Goal: Task Accomplishment & Management: Use online tool/utility

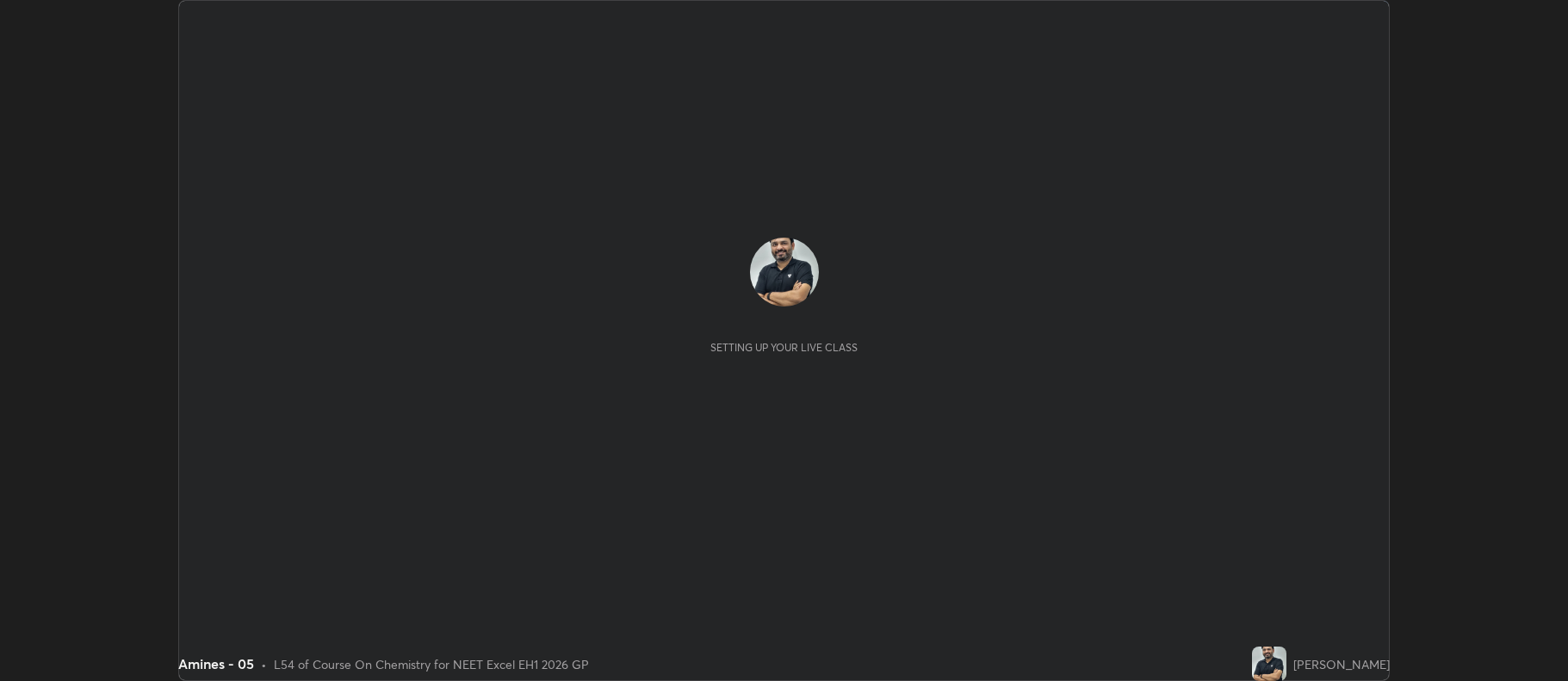
scroll to position [681, 1567]
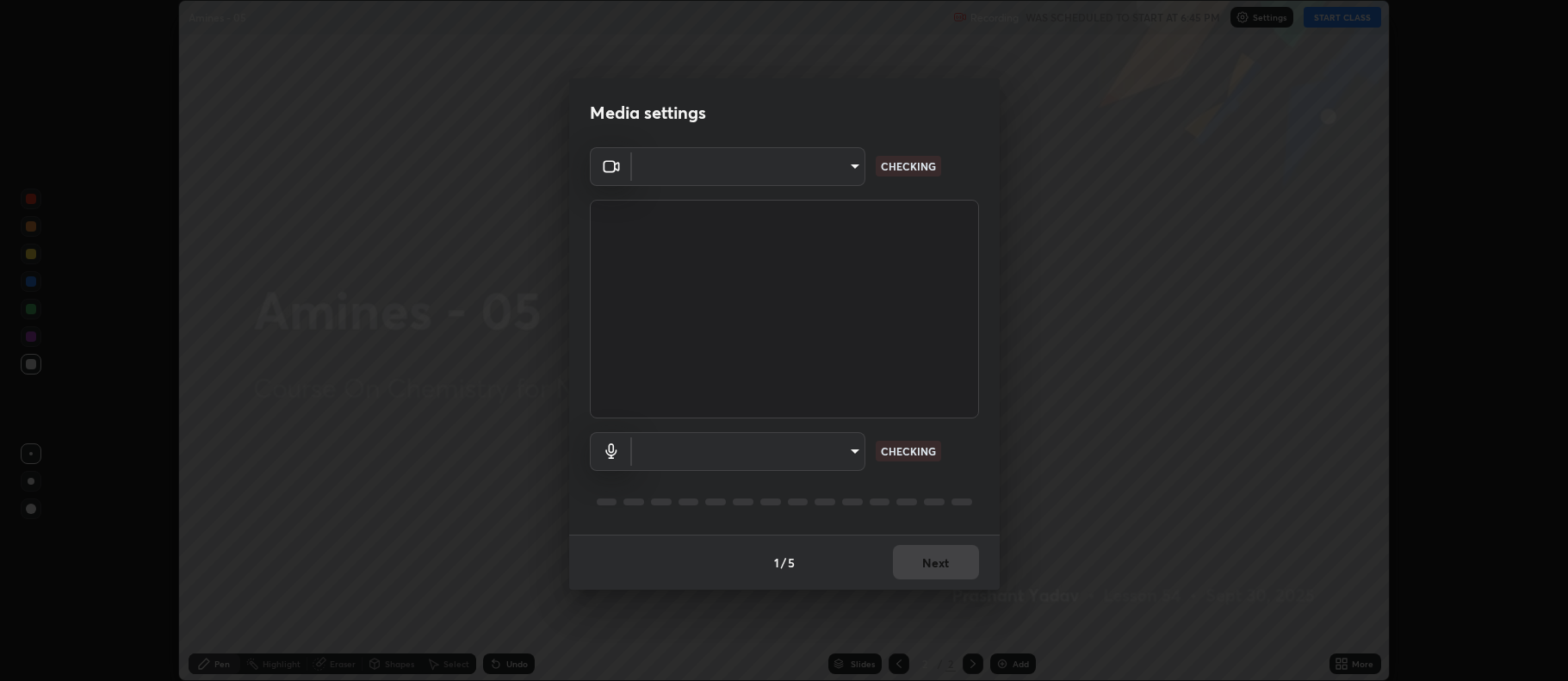
type input "5db75064d966c38022f0861f891c2b2deb8a9bf9a9a5a4ce251b0e0f2e365e36"
type input "default"
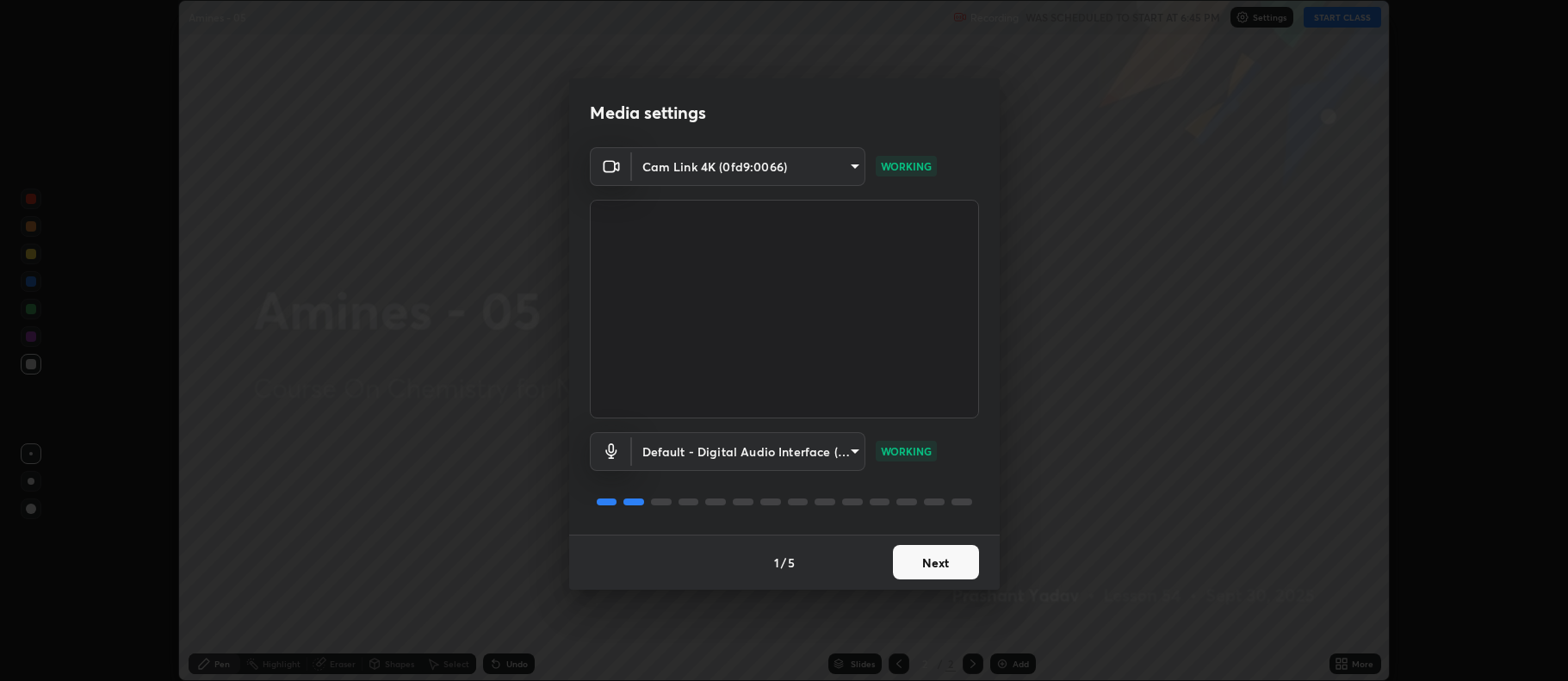
click at [918, 563] on button "Next" at bounding box center [936, 563] width 86 height 35
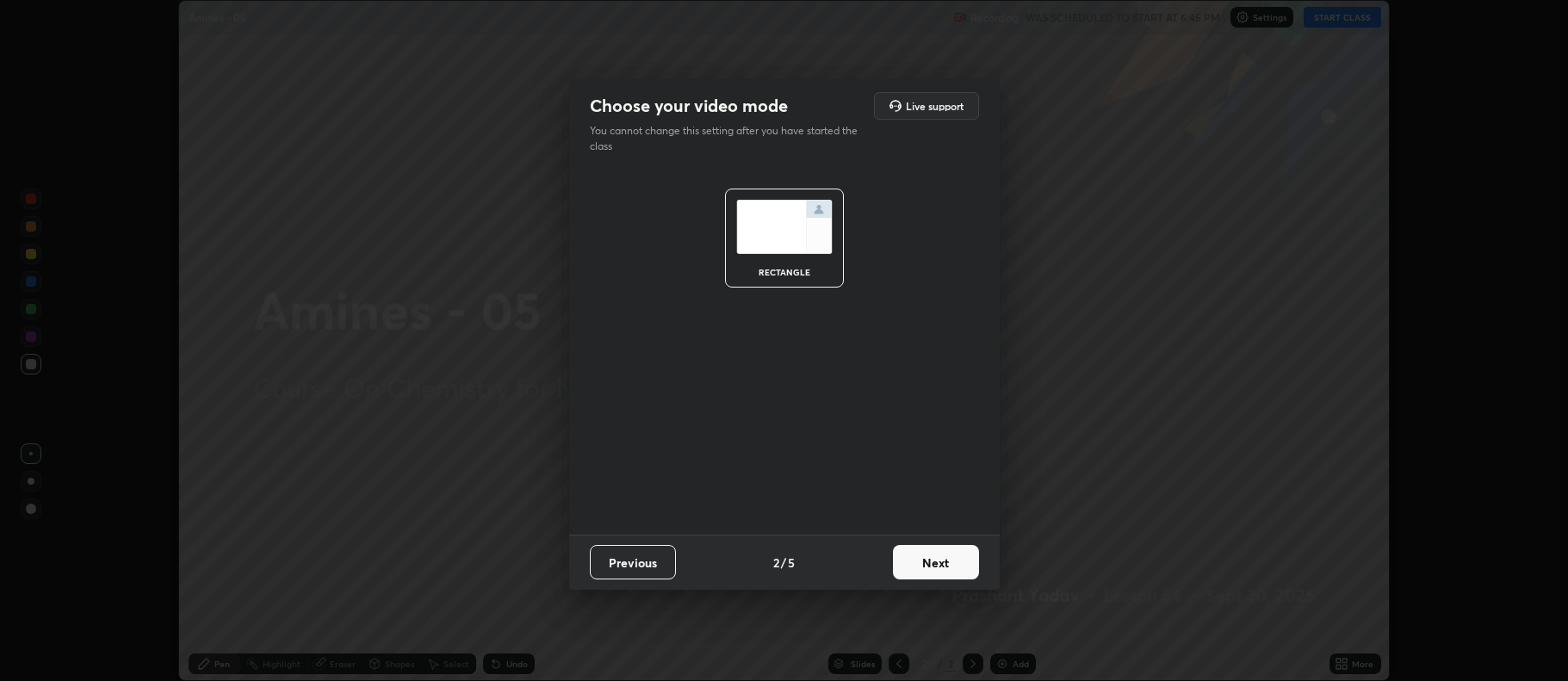
click at [927, 565] on button "Next" at bounding box center [936, 563] width 86 height 35
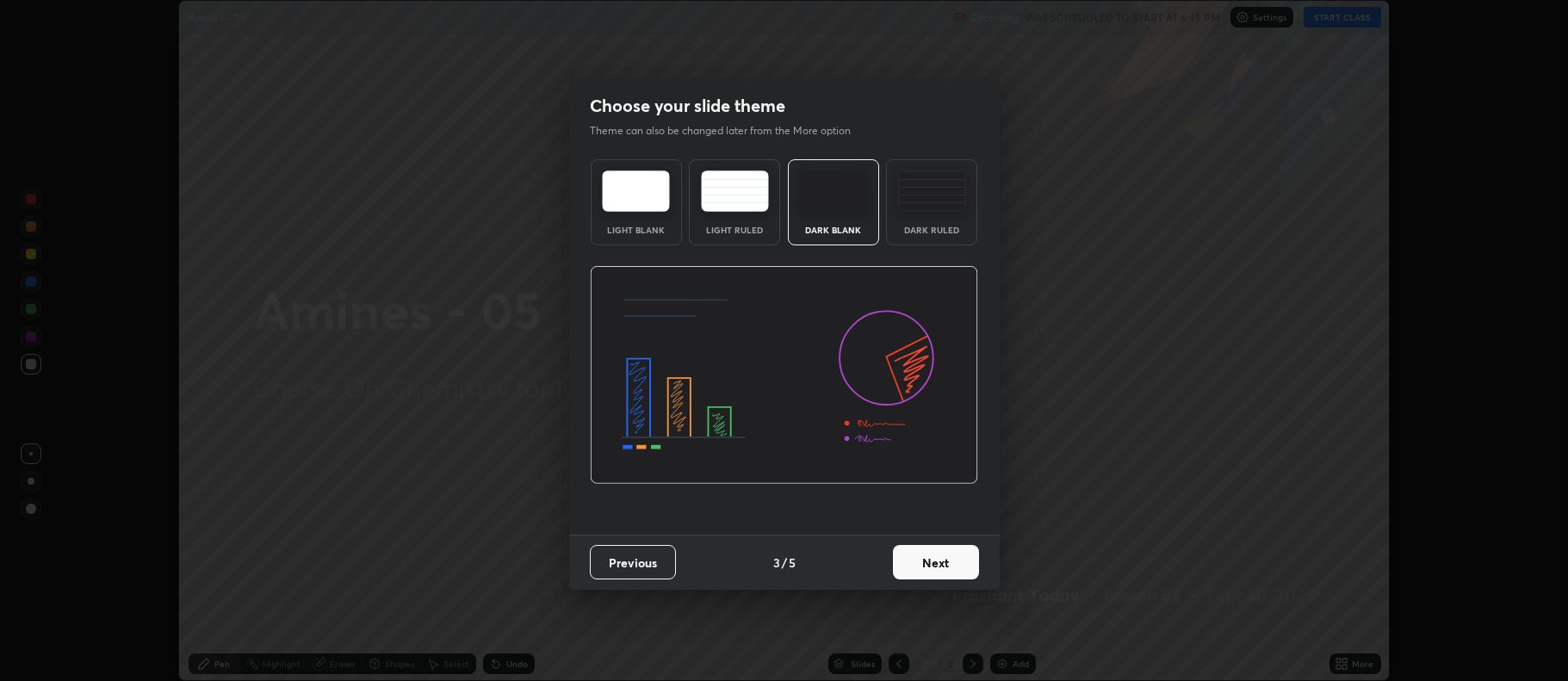
click at [924, 567] on button "Next" at bounding box center [936, 563] width 86 height 35
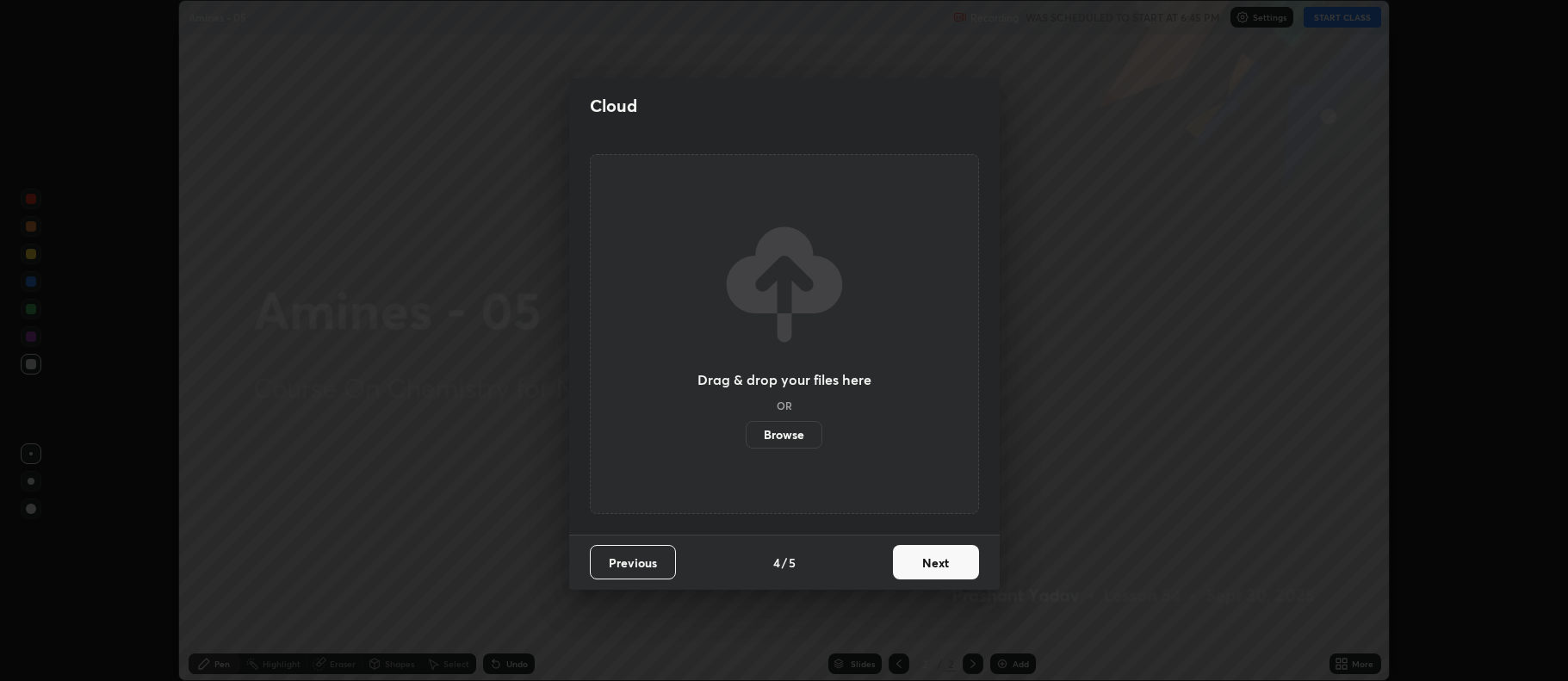
click at [922, 568] on button "Next" at bounding box center [936, 563] width 86 height 35
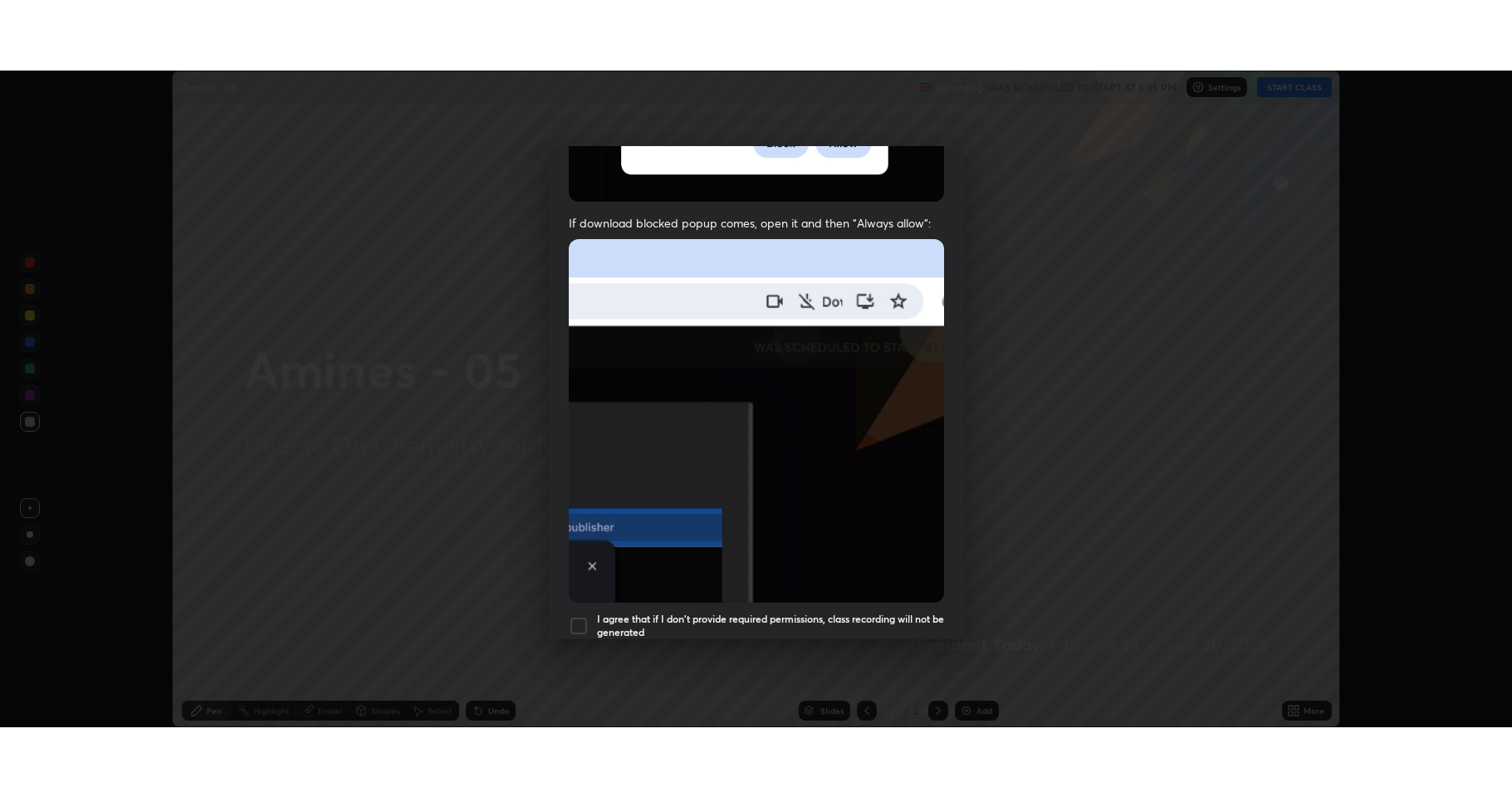
scroll to position [337, 0]
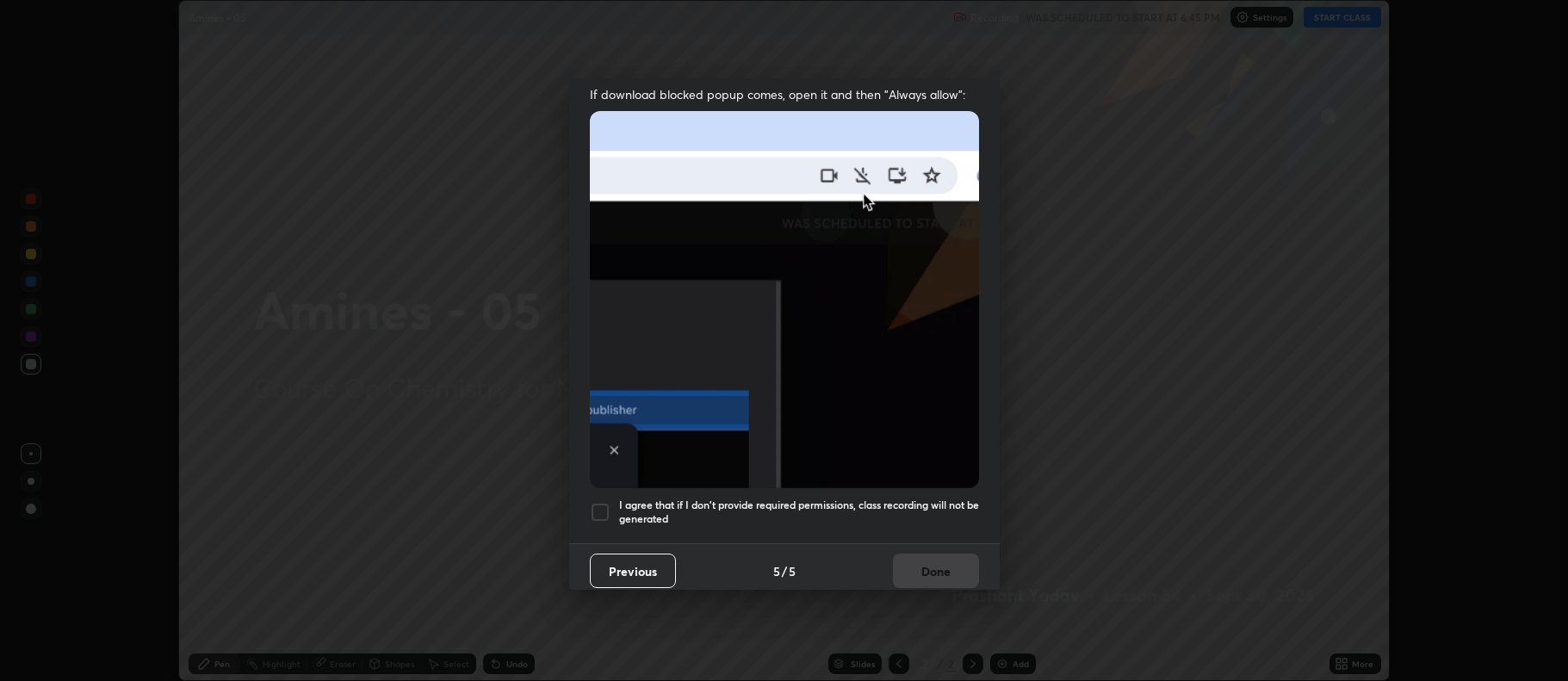
click at [593, 505] on div at bounding box center [600, 513] width 21 height 21
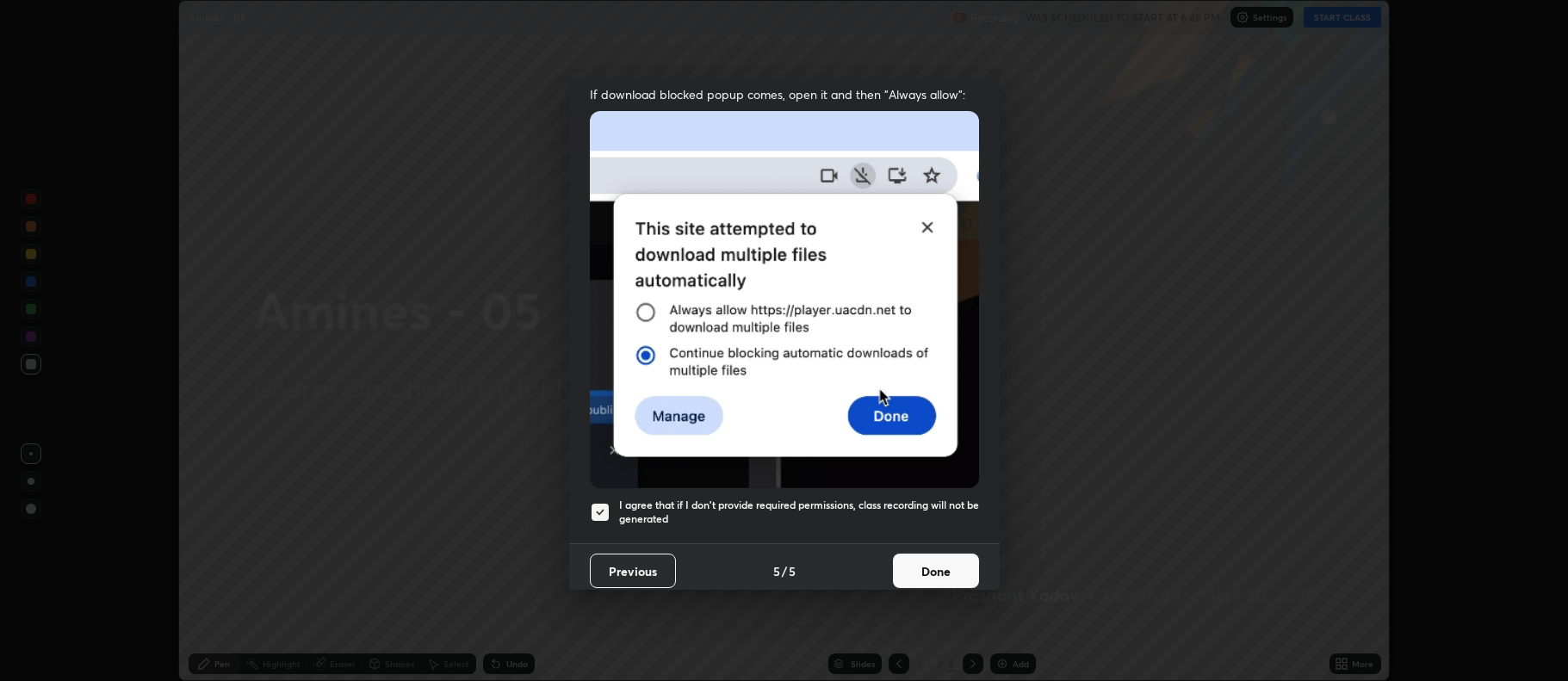
click at [920, 572] on button "Done" at bounding box center [936, 572] width 86 height 35
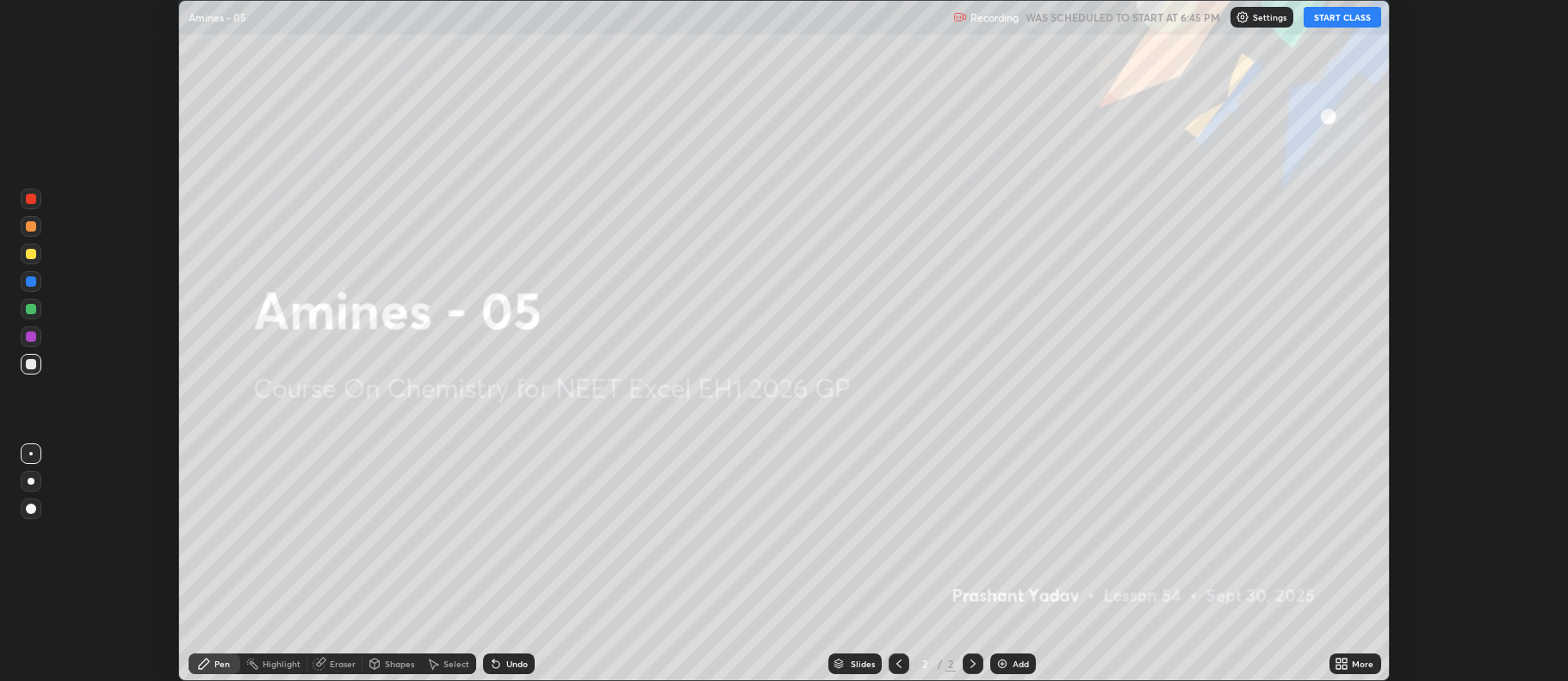
click at [1343, 672] on div "More" at bounding box center [1356, 665] width 52 height 21
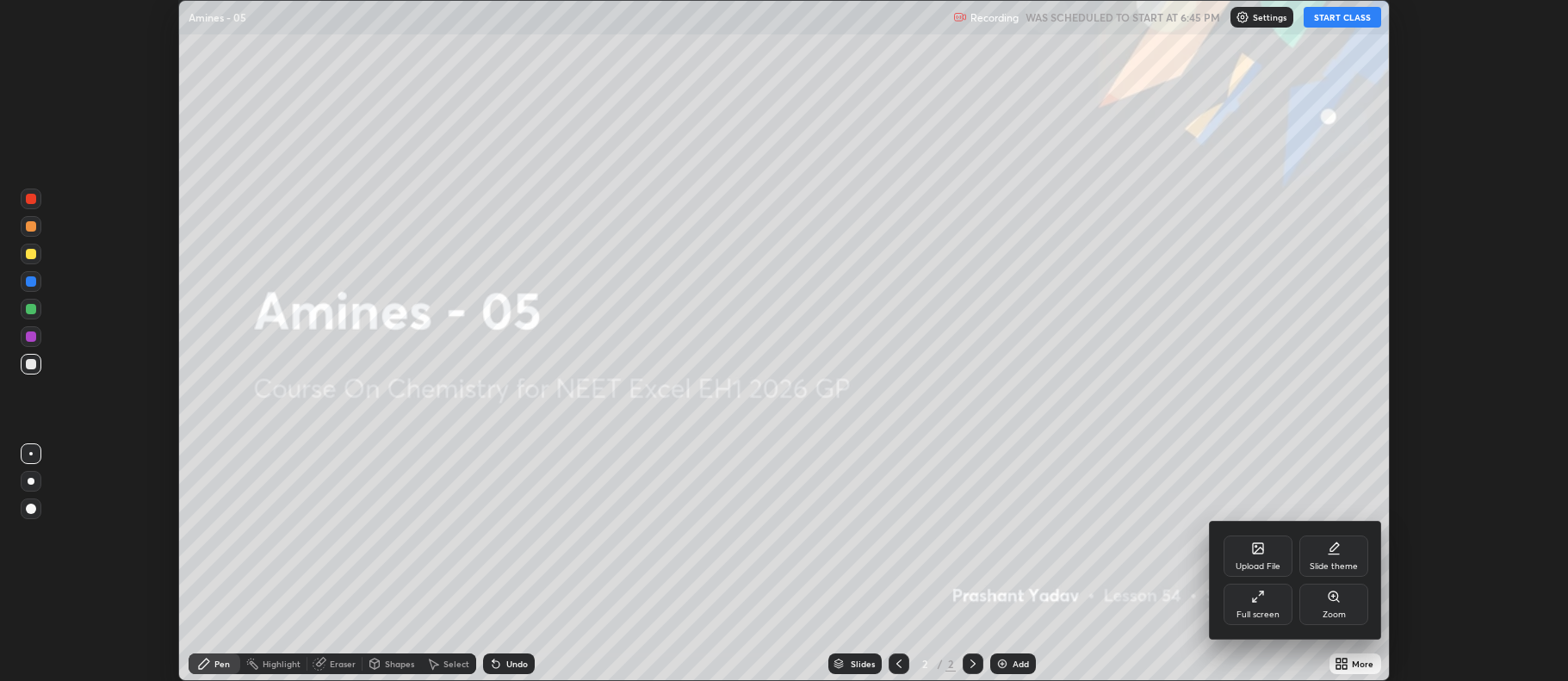
click at [1265, 612] on div "Full screen" at bounding box center [1258, 615] width 43 height 9
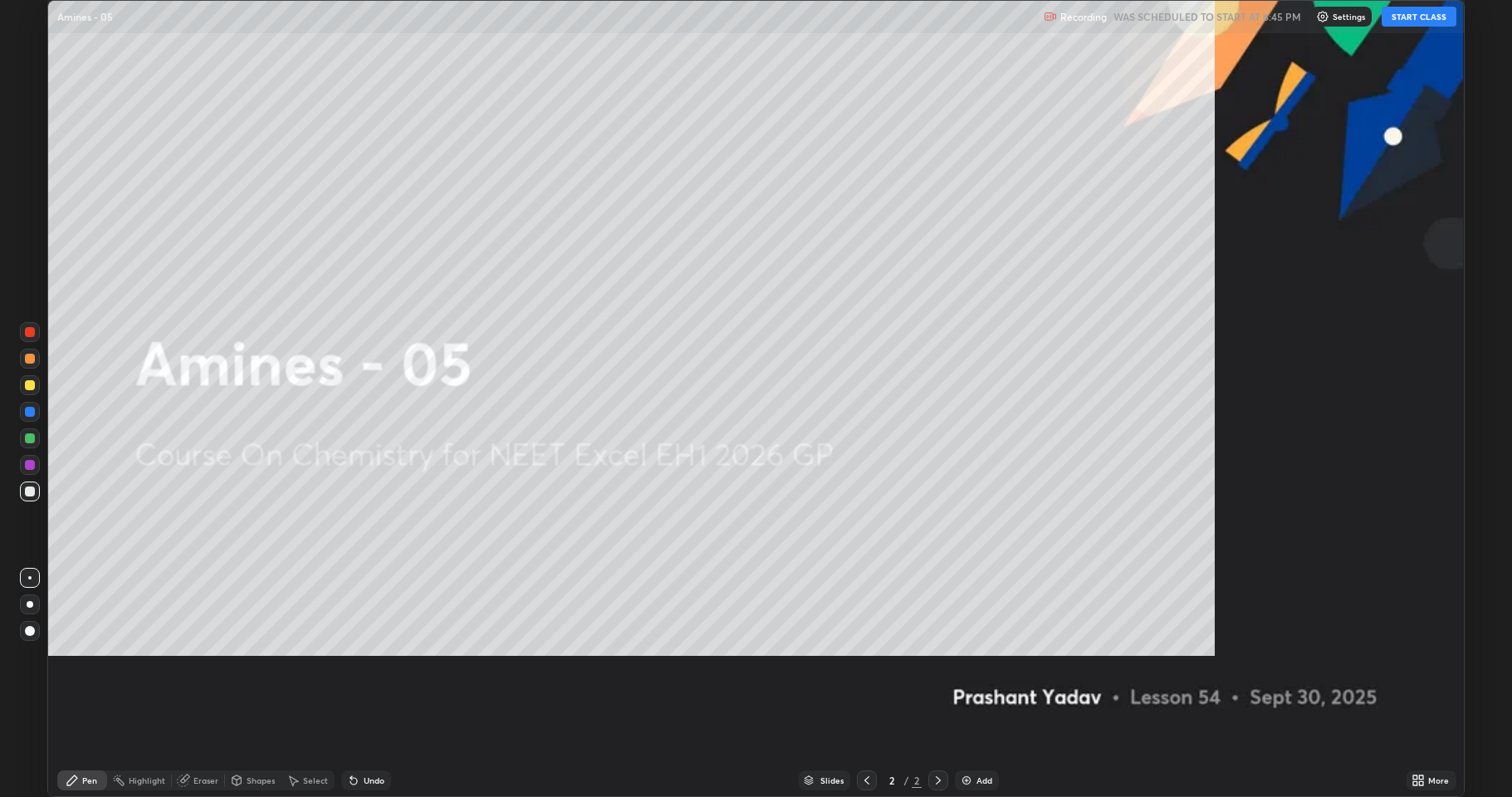
scroll to position [797, 1512]
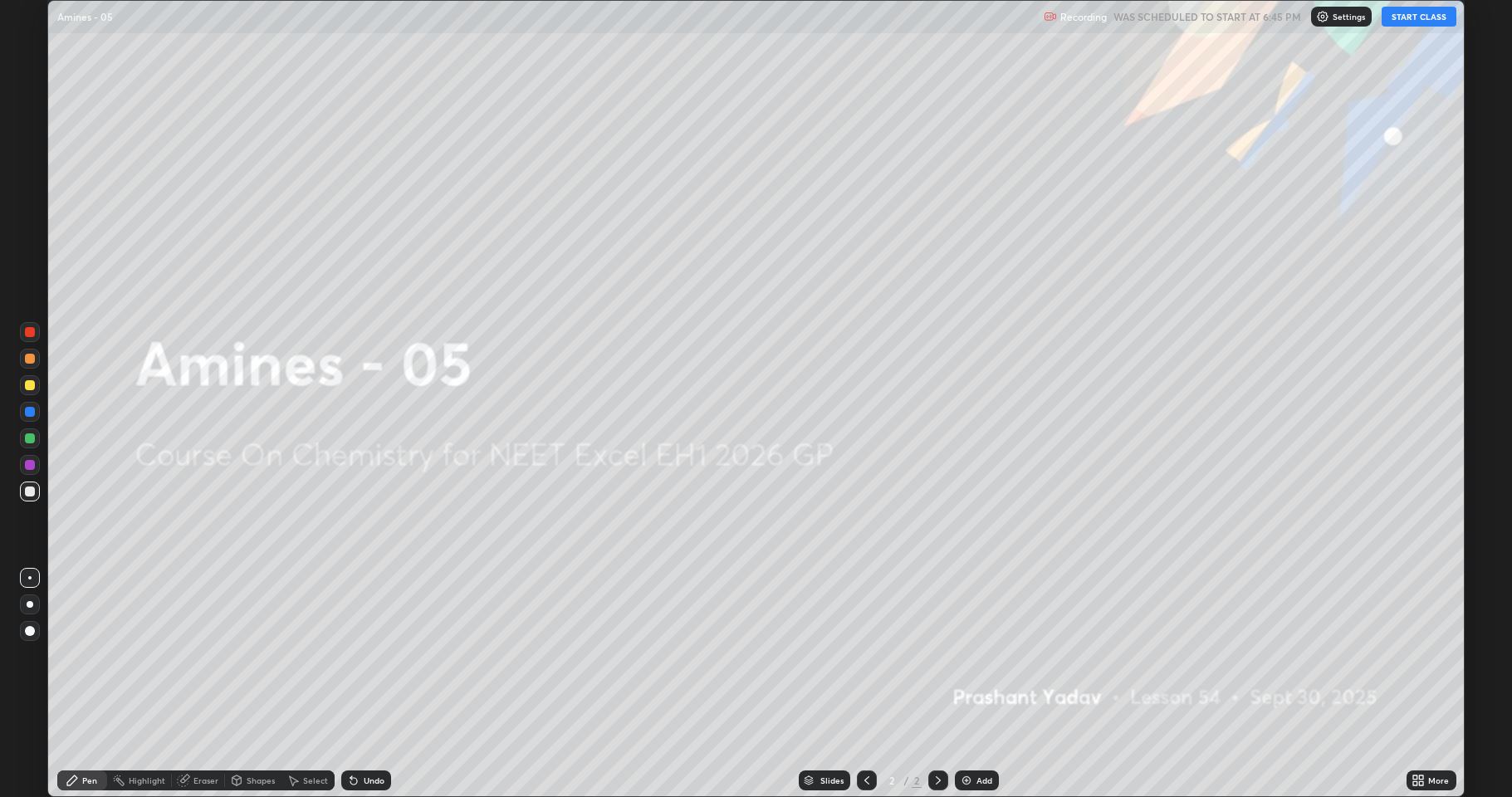
click at [973, 655] on div "Add" at bounding box center [977, 780] width 44 height 20
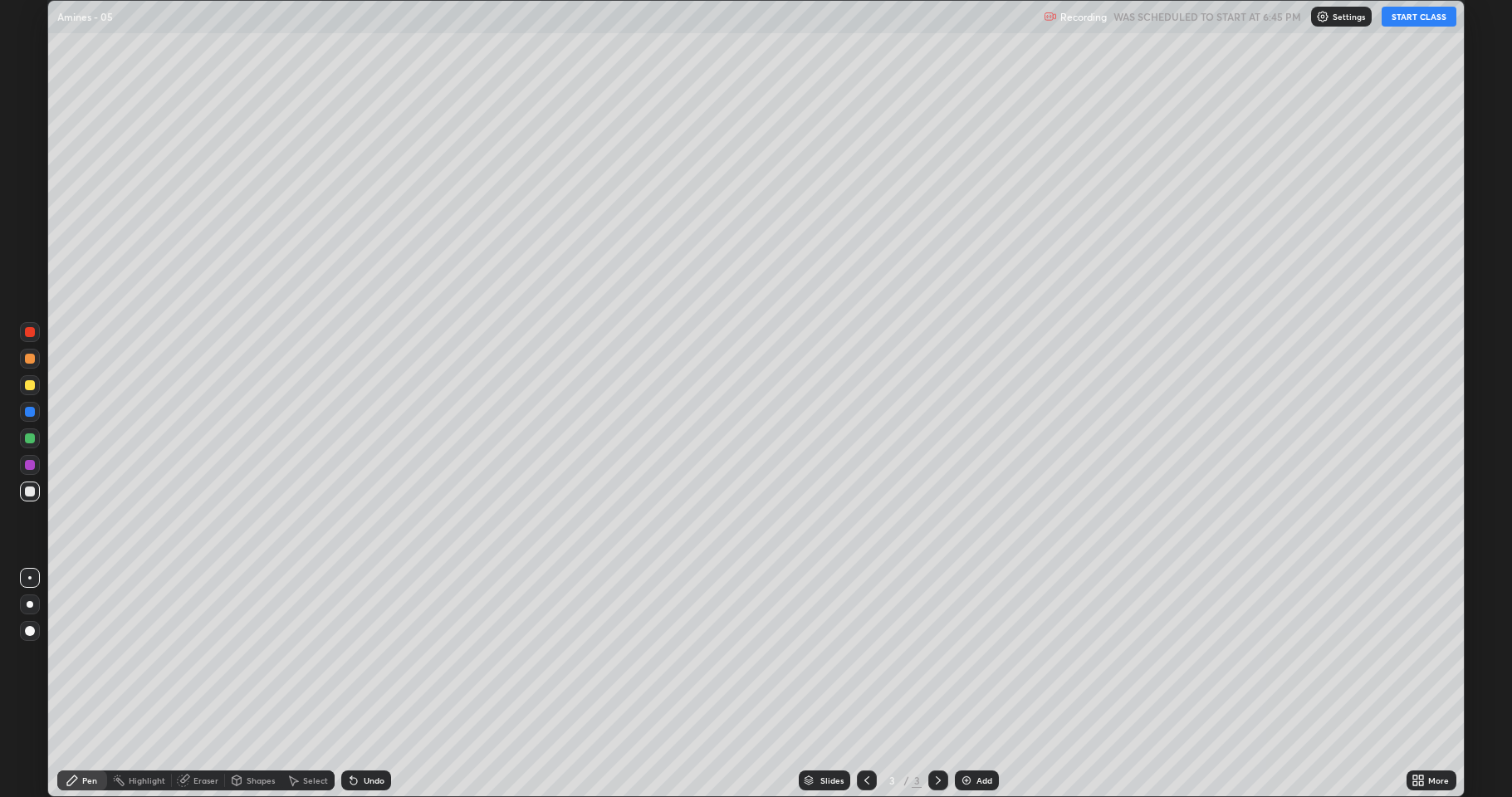
click at [1412, 14] on button "START CLASS" at bounding box center [1418, 17] width 75 height 20
click at [28, 610] on div at bounding box center [31, 604] width 20 height 20
click at [381, 655] on div "Undo" at bounding box center [374, 780] width 20 height 8
click at [966, 655] on img at bounding box center [967, 780] width 13 height 13
click at [28, 604] on div at bounding box center [30, 604] width 6 height 6
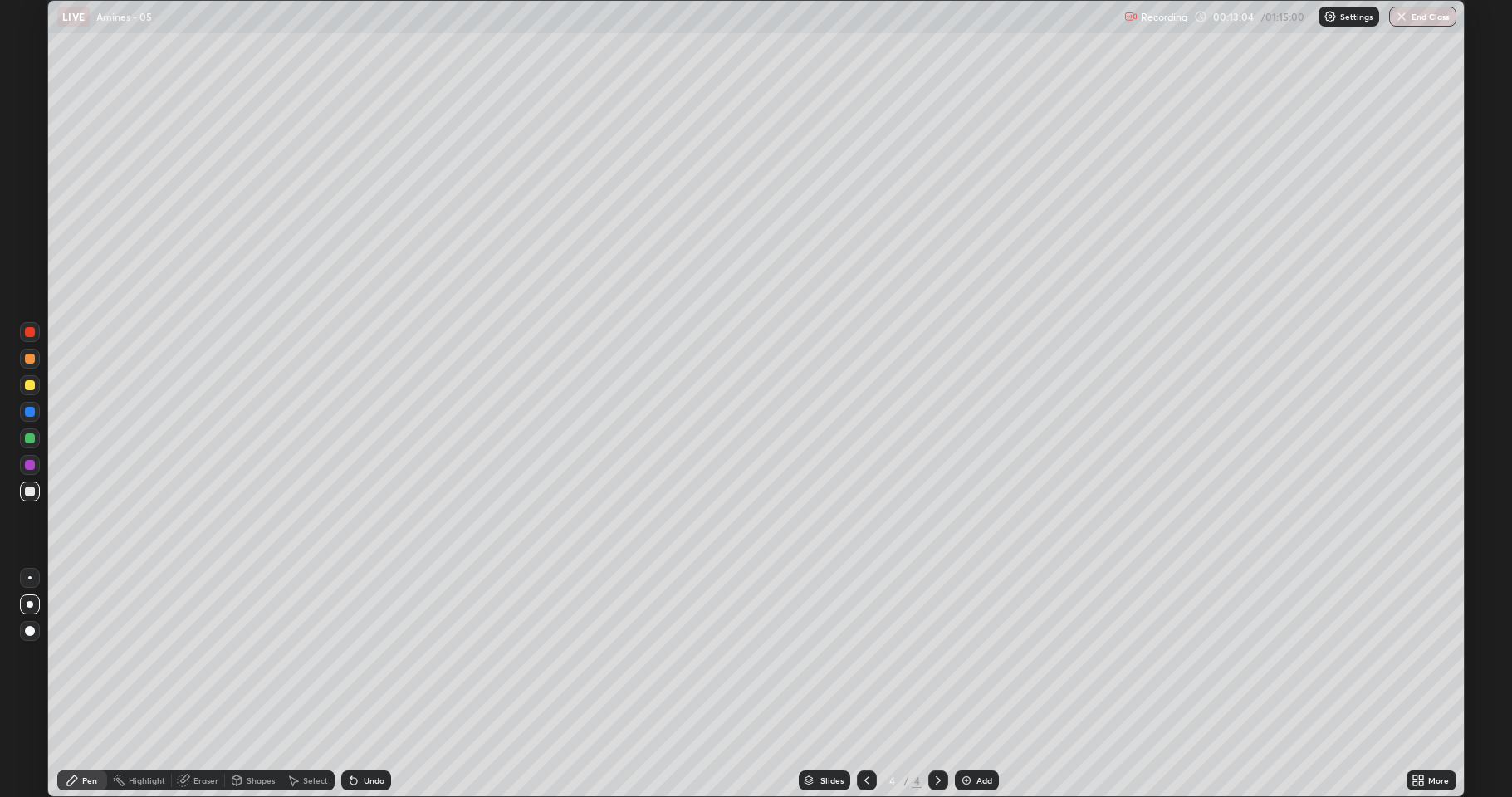
click at [977, 655] on div "Add" at bounding box center [977, 780] width 44 height 20
click at [30, 384] on div at bounding box center [30, 385] width 10 height 10
click at [969, 655] on div "Slides 5 / 5 Add" at bounding box center [898, 780] width 1016 height 33
click at [977, 655] on div "Add" at bounding box center [984, 780] width 16 height 8
click at [33, 491] on div at bounding box center [30, 492] width 10 height 10
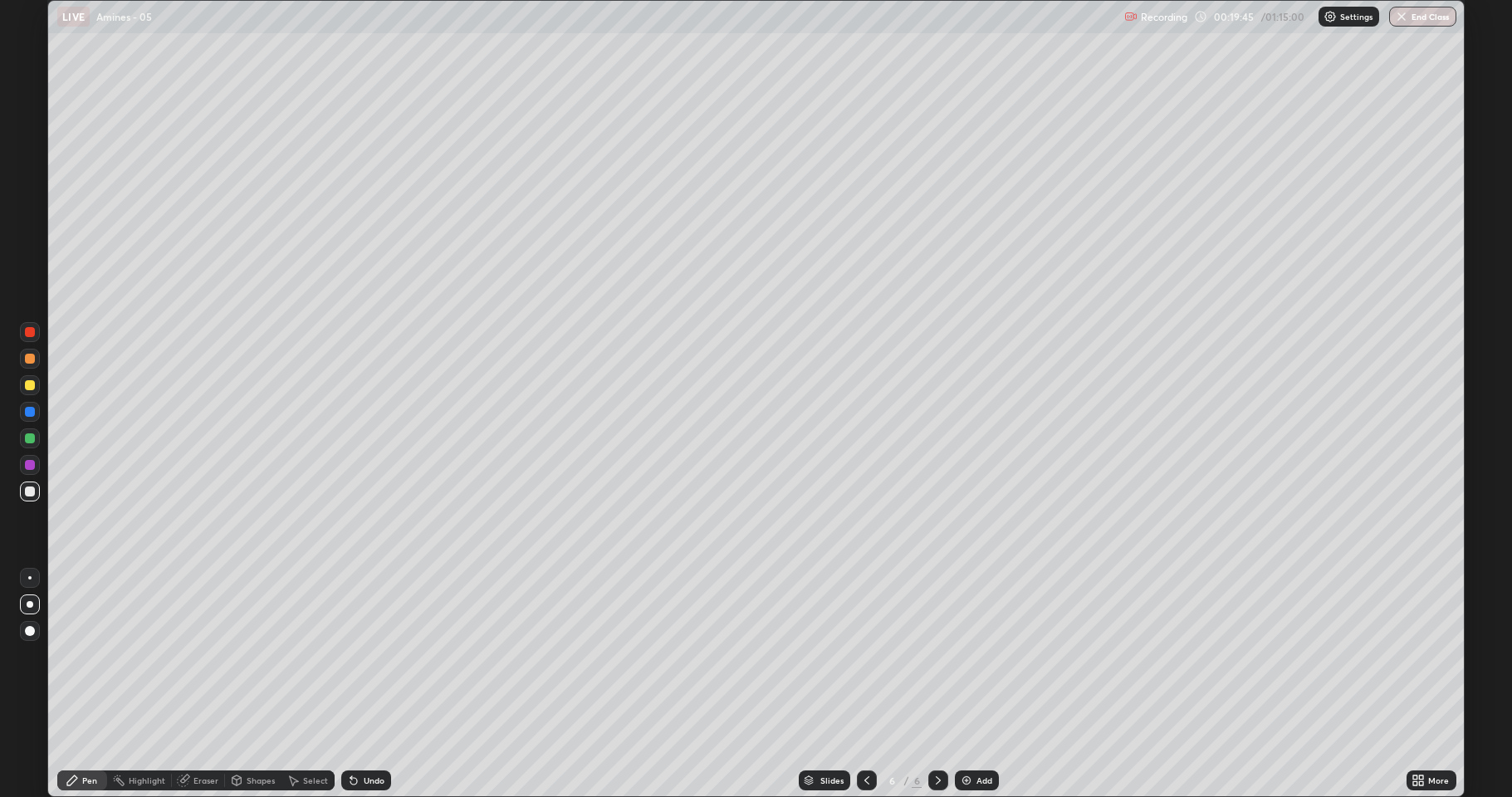
click at [28, 439] on div at bounding box center [30, 438] width 10 height 10
click at [31, 392] on div at bounding box center [31, 385] width 20 height 20
click at [27, 496] on div at bounding box center [31, 492] width 20 height 20
click at [196, 655] on div "Eraser" at bounding box center [198, 780] width 53 height 20
click at [73, 655] on div "Pen" at bounding box center [82, 780] width 50 height 20
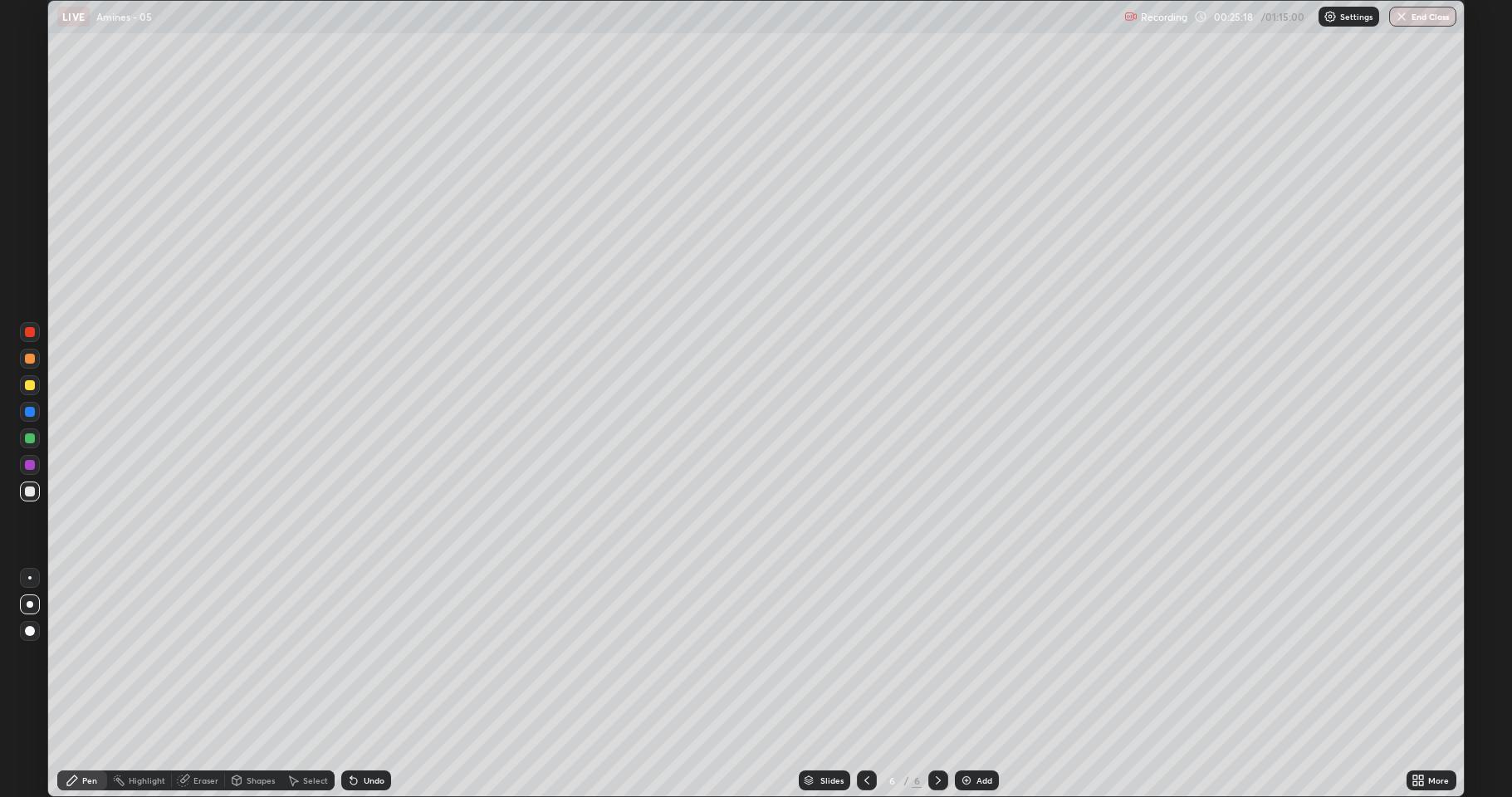
click at [960, 655] on img at bounding box center [967, 780] width 13 height 13
click at [303, 655] on div "Select" at bounding box center [315, 780] width 25 height 8
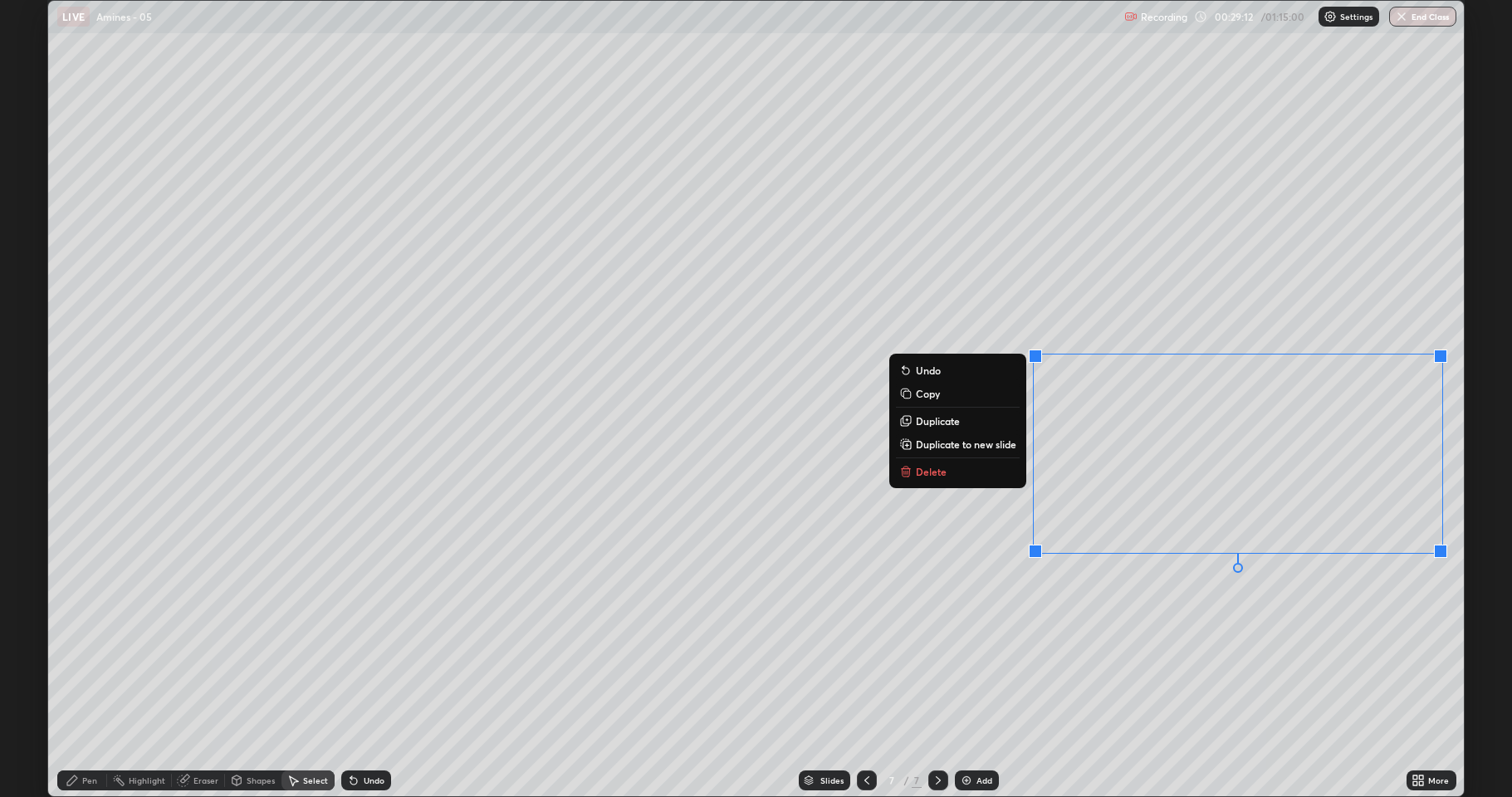
click at [978, 475] on button "Delete" at bounding box center [958, 472] width 124 height 20
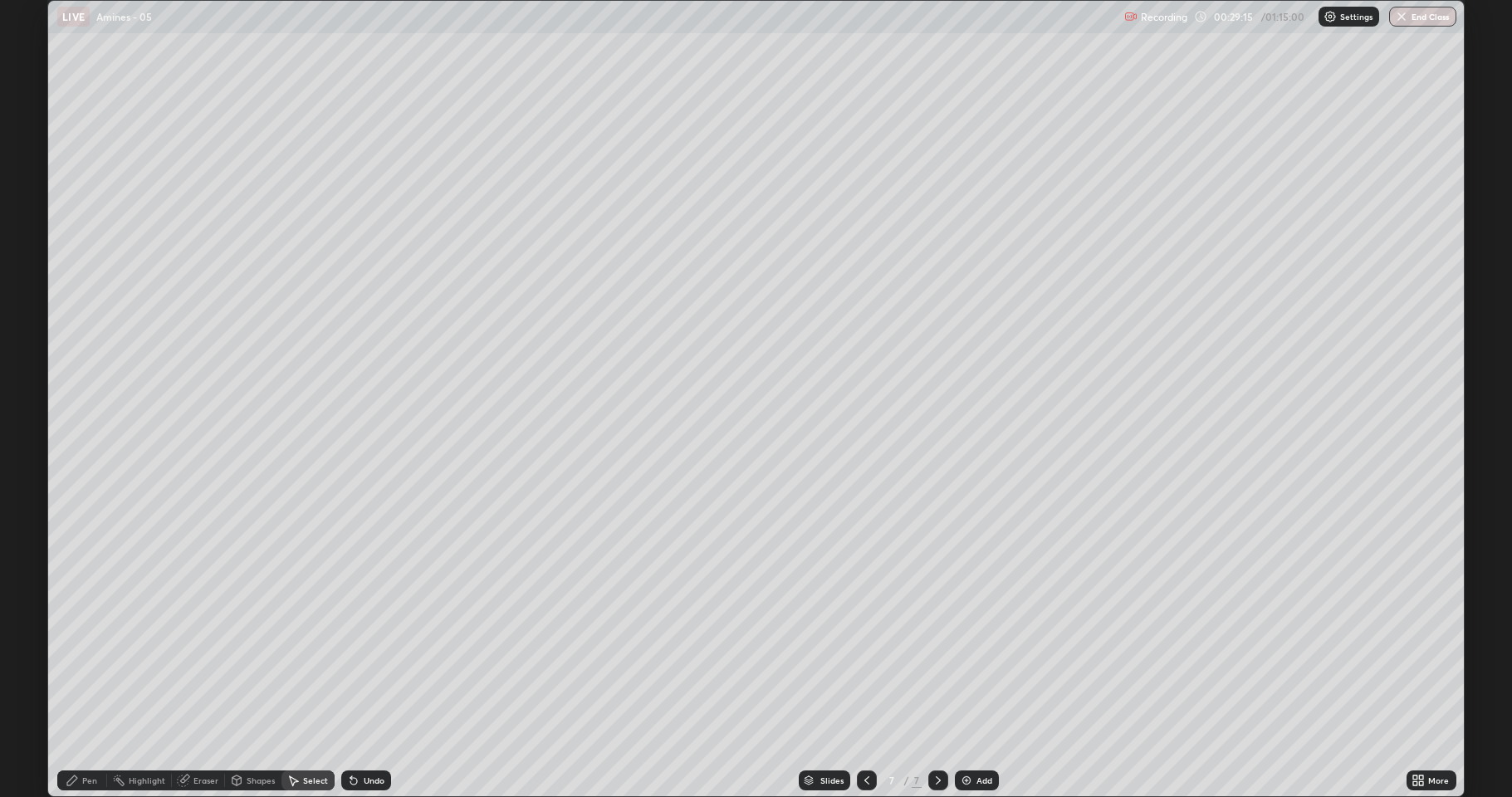
click at [83, 655] on div "Pen" at bounding box center [90, 780] width 15 height 8
click at [20, 493] on div at bounding box center [31, 492] width 20 height 20
click at [28, 391] on div at bounding box center [31, 385] width 20 height 20
click at [30, 382] on div at bounding box center [30, 385] width 10 height 10
click at [29, 490] on div at bounding box center [30, 492] width 10 height 10
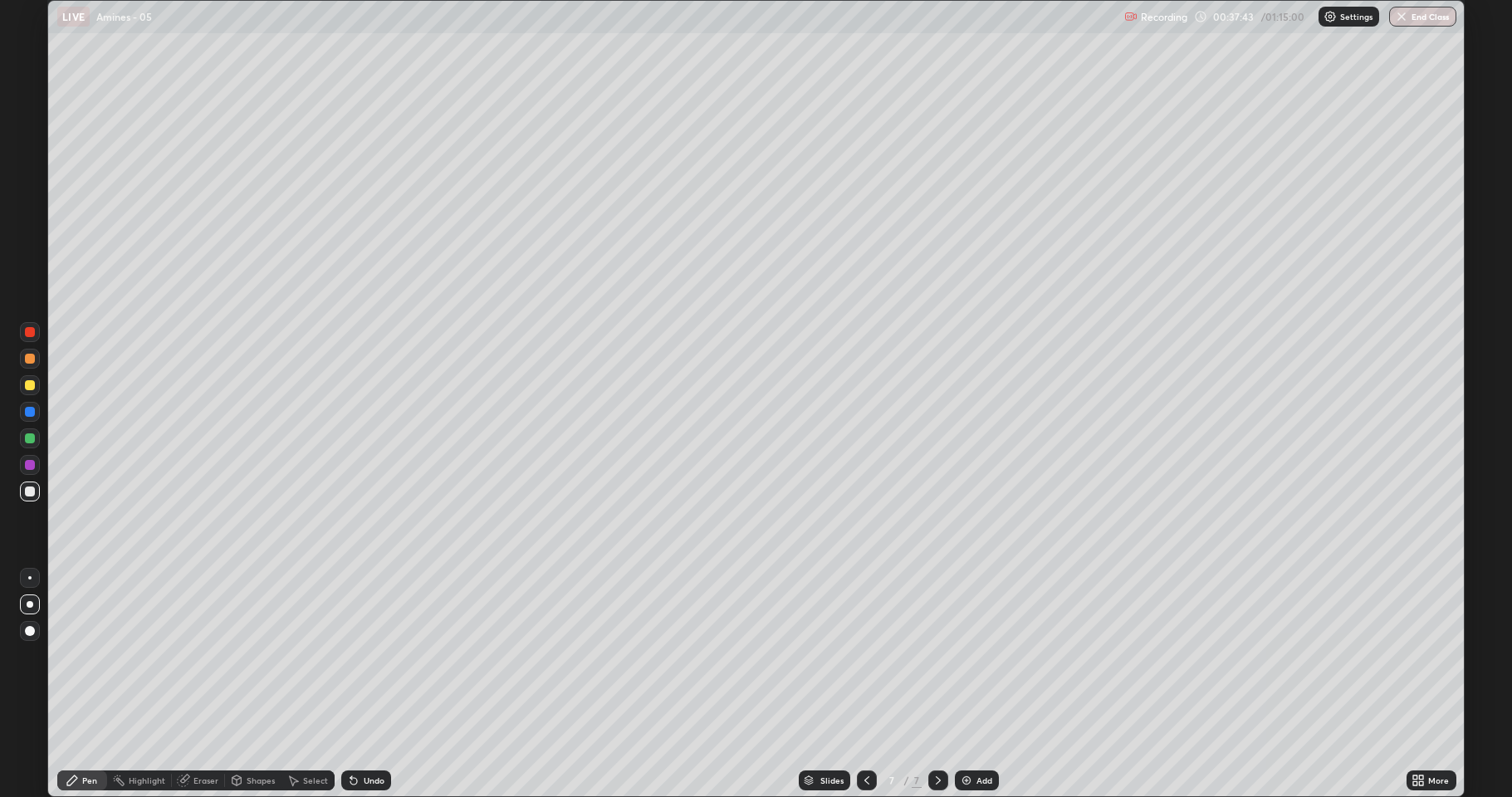
click at [977, 655] on div "Add" at bounding box center [984, 780] width 16 height 8
click at [860, 655] on icon at bounding box center [867, 780] width 13 height 13
click at [857, 655] on div at bounding box center [868, 780] width 20 height 20
click at [930, 655] on div at bounding box center [939, 780] width 20 height 20
click at [981, 655] on div "Add" at bounding box center [984, 780] width 16 height 8
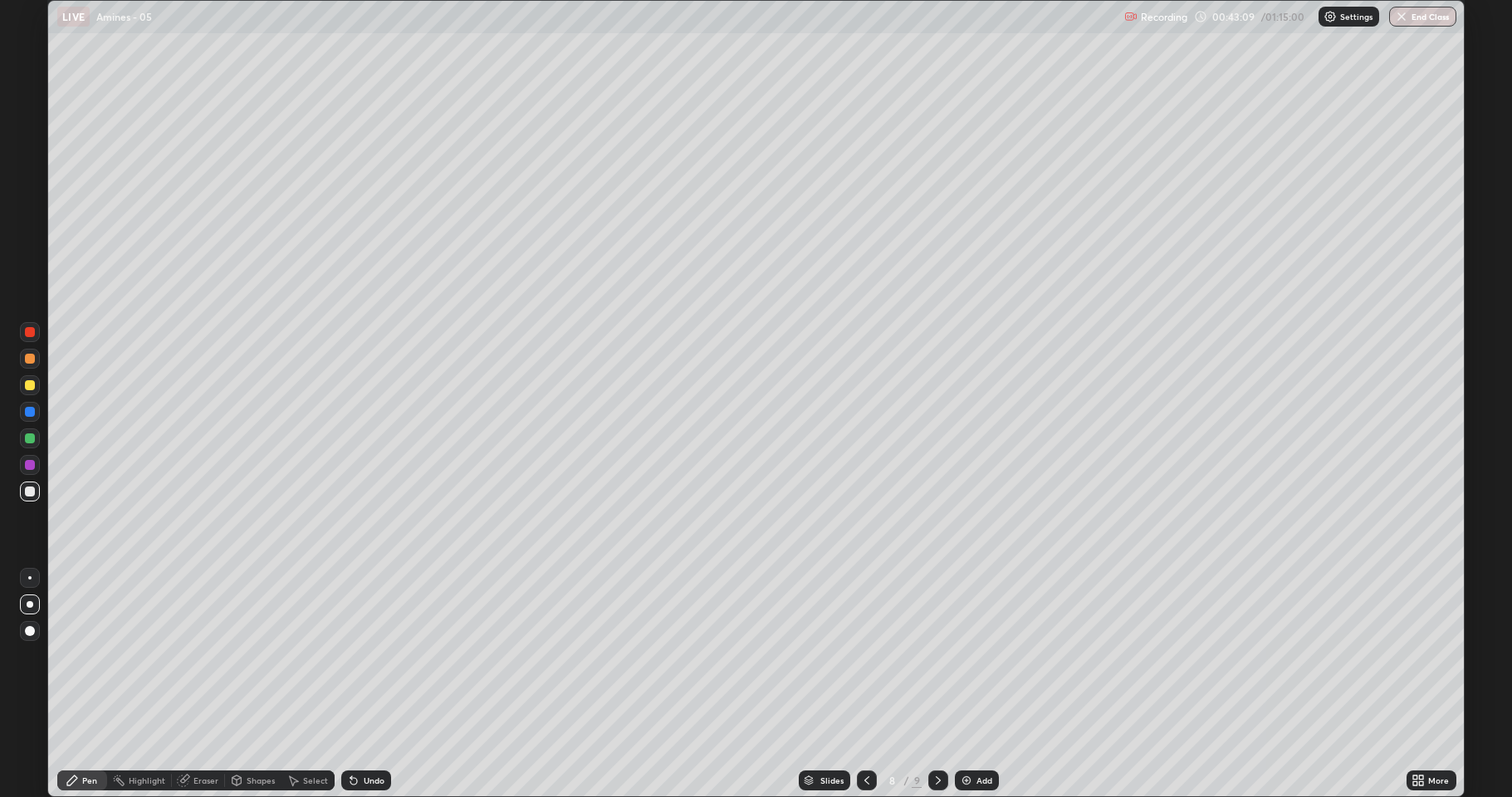
click at [208, 655] on div "Eraser" at bounding box center [206, 780] width 25 height 8
click at [87, 655] on div "Pen" at bounding box center [90, 780] width 15 height 8
click at [33, 359] on div at bounding box center [30, 358] width 10 height 10
click at [30, 390] on div at bounding box center [30, 385] width 10 height 10
click at [24, 493] on div at bounding box center [31, 492] width 20 height 20
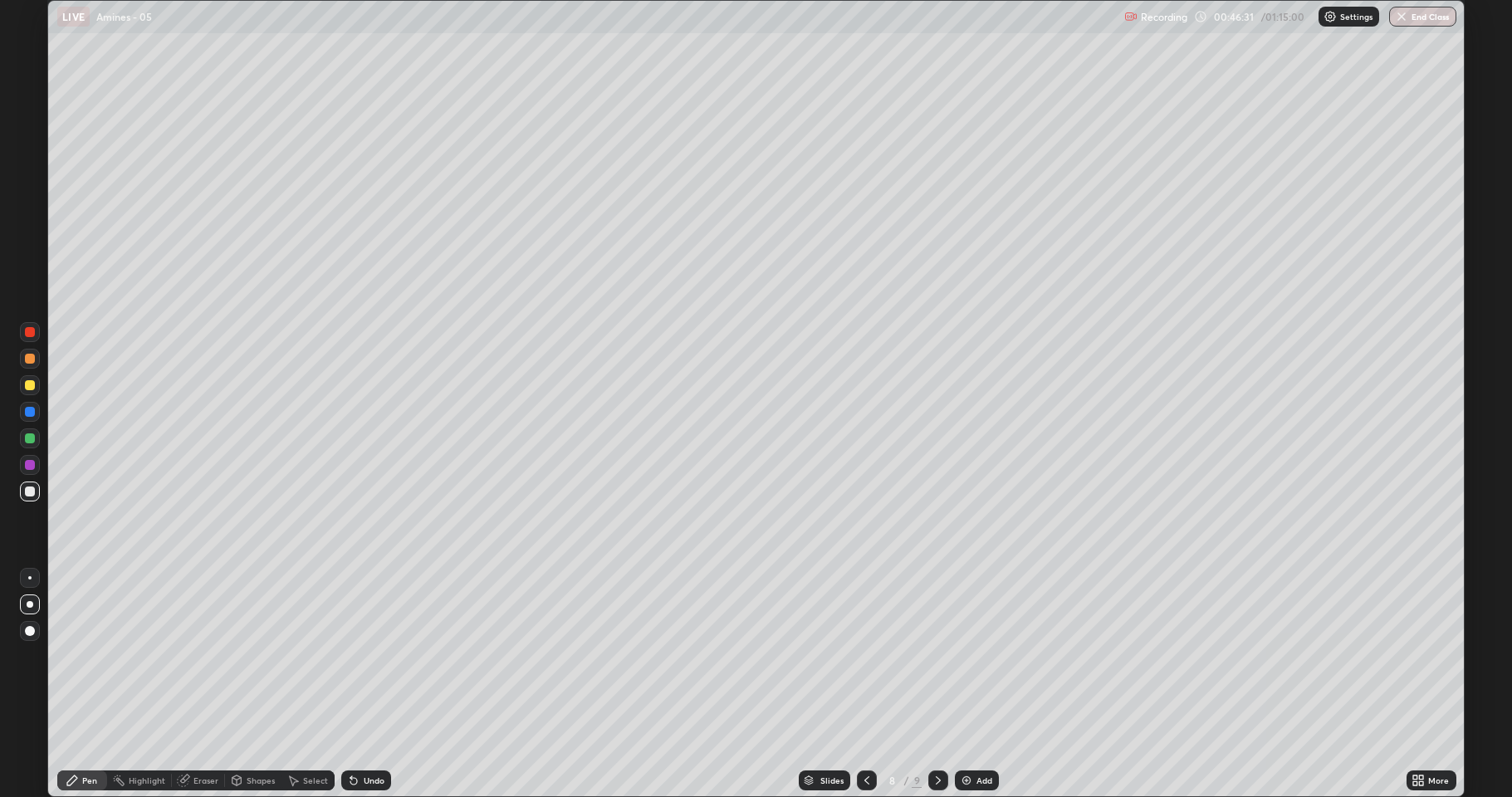
click at [28, 430] on div at bounding box center [31, 439] width 20 height 20
click at [29, 489] on div at bounding box center [30, 492] width 10 height 10
click at [870, 655] on icon at bounding box center [867, 780] width 13 height 13
click at [937, 655] on icon at bounding box center [938, 780] width 5 height 8
click at [381, 655] on div "Undo" at bounding box center [367, 780] width 50 height 20
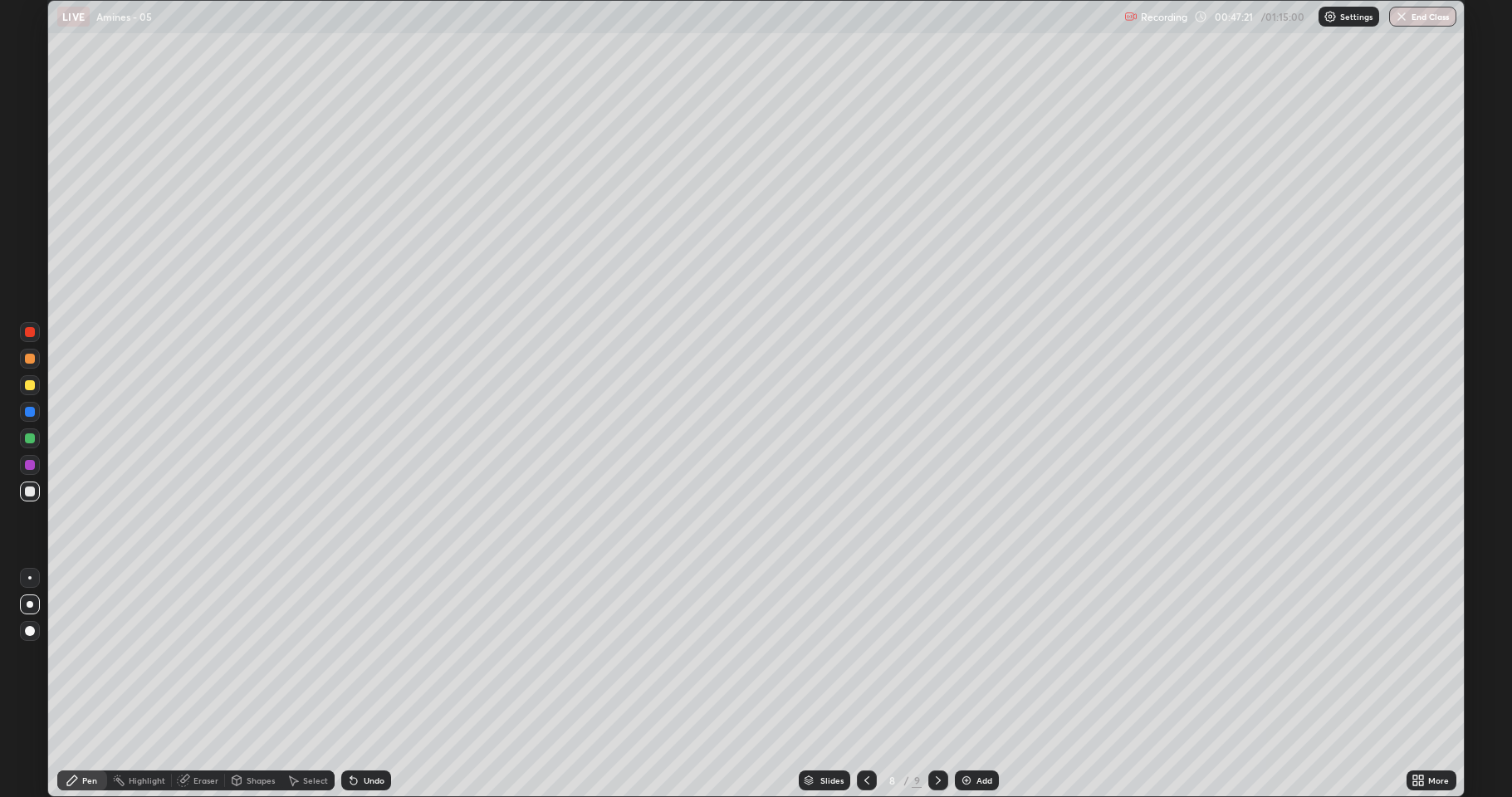
click at [376, 655] on div "Undo" at bounding box center [374, 780] width 20 height 8
click at [389, 655] on div "Undo" at bounding box center [367, 780] width 50 height 20
click at [978, 655] on div "Add" at bounding box center [977, 780] width 44 height 20
click at [33, 389] on div at bounding box center [30, 385] width 10 height 10
click at [29, 352] on div at bounding box center [31, 359] width 20 height 20
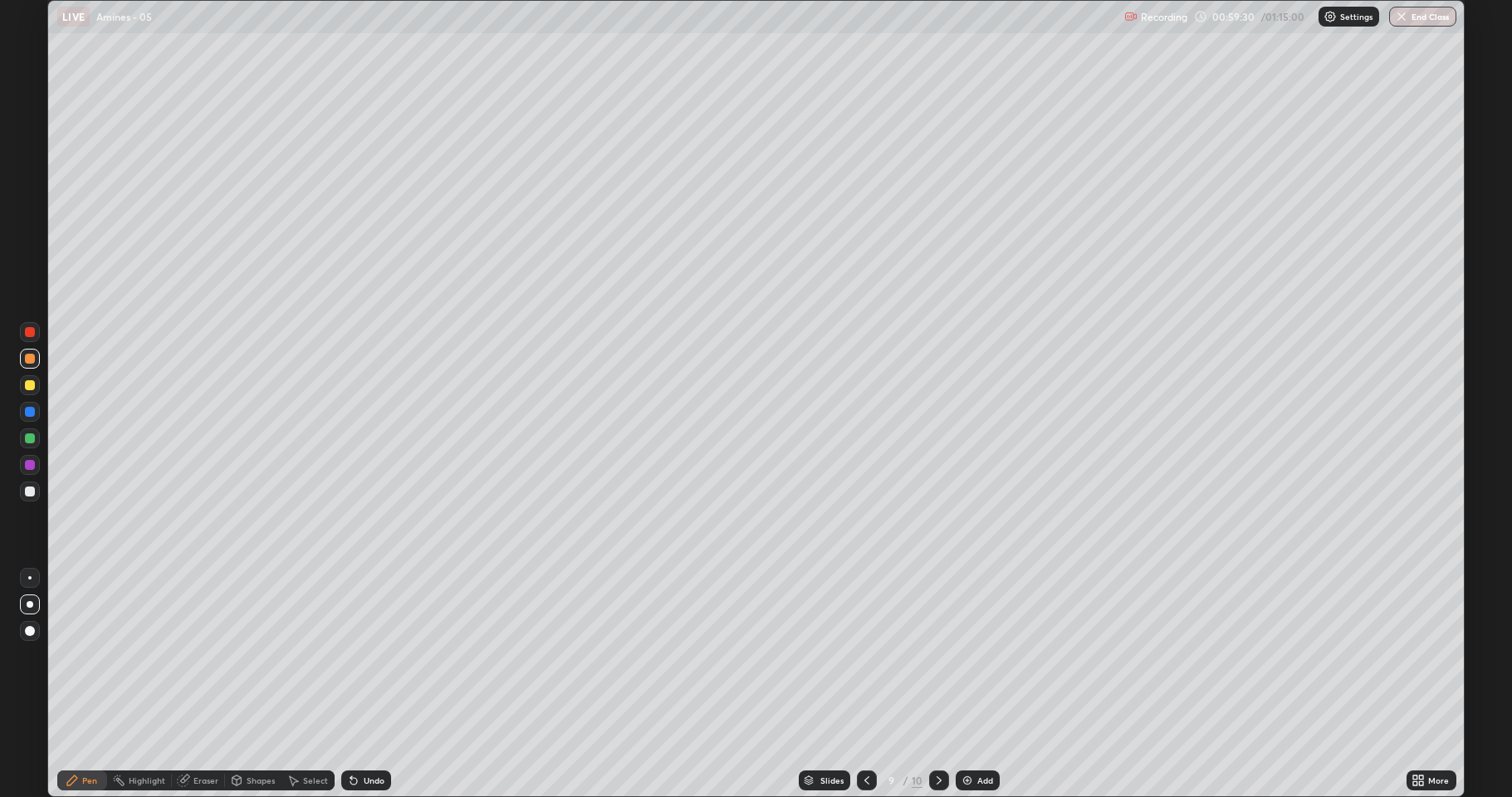
click at [374, 655] on div "Undo" at bounding box center [374, 780] width 20 height 8
click at [377, 655] on div "Undo" at bounding box center [374, 780] width 20 height 8
click at [374, 655] on div "Undo" at bounding box center [362, 780] width 56 height 33
click at [375, 655] on div "Undo" at bounding box center [362, 780] width 56 height 33
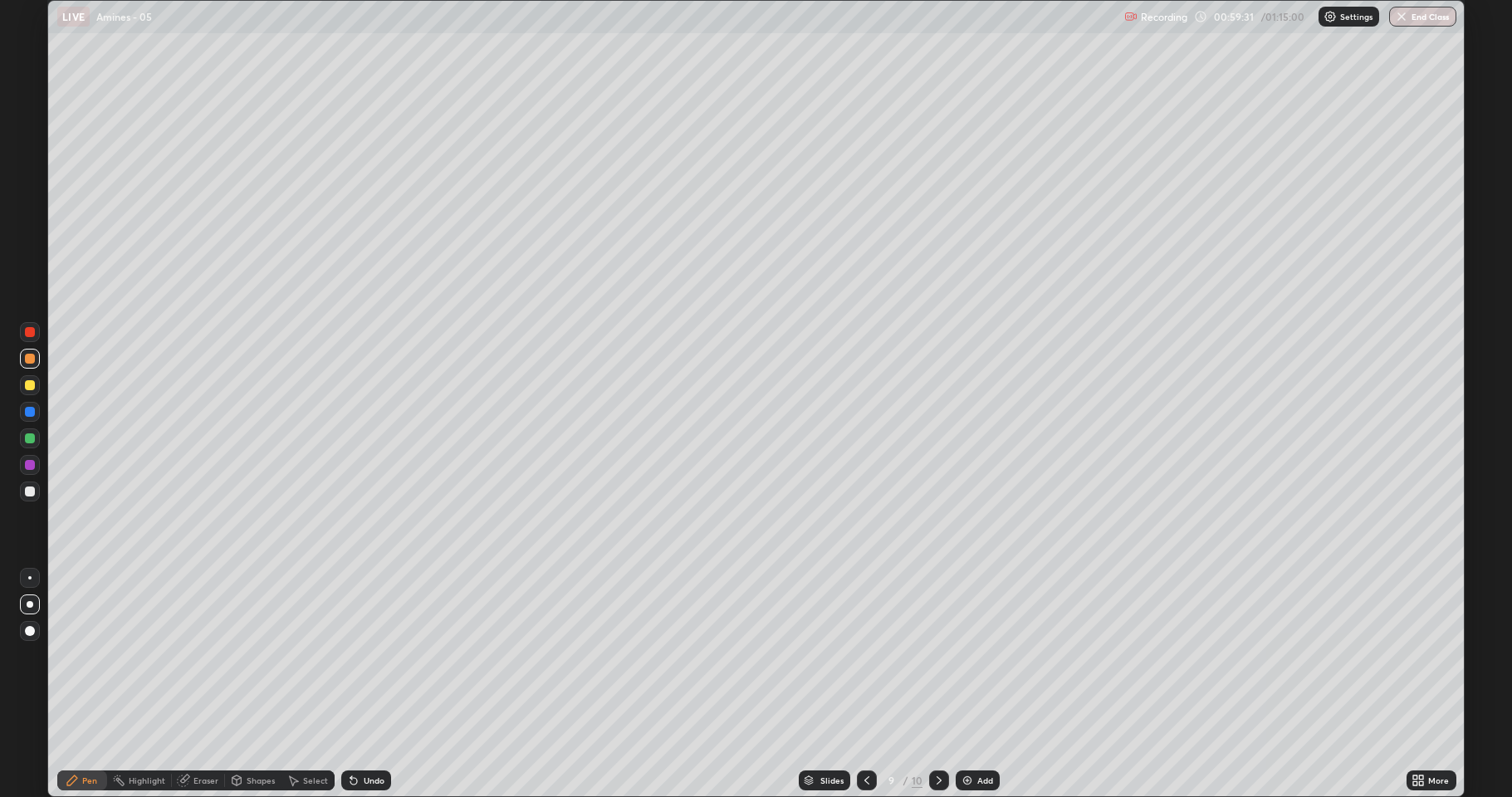
click at [379, 655] on div "Undo" at bounding box center [362, 780] width 56 height 33
click at [973, 655] on div "Add" at bounding box center [978, 780] width 44 height 20
click at [31, 488] on div at bounding box center [30, 492] width 10 height 10
click at [962, 655] on img at bounding box center [967, 780] width 13 height 13
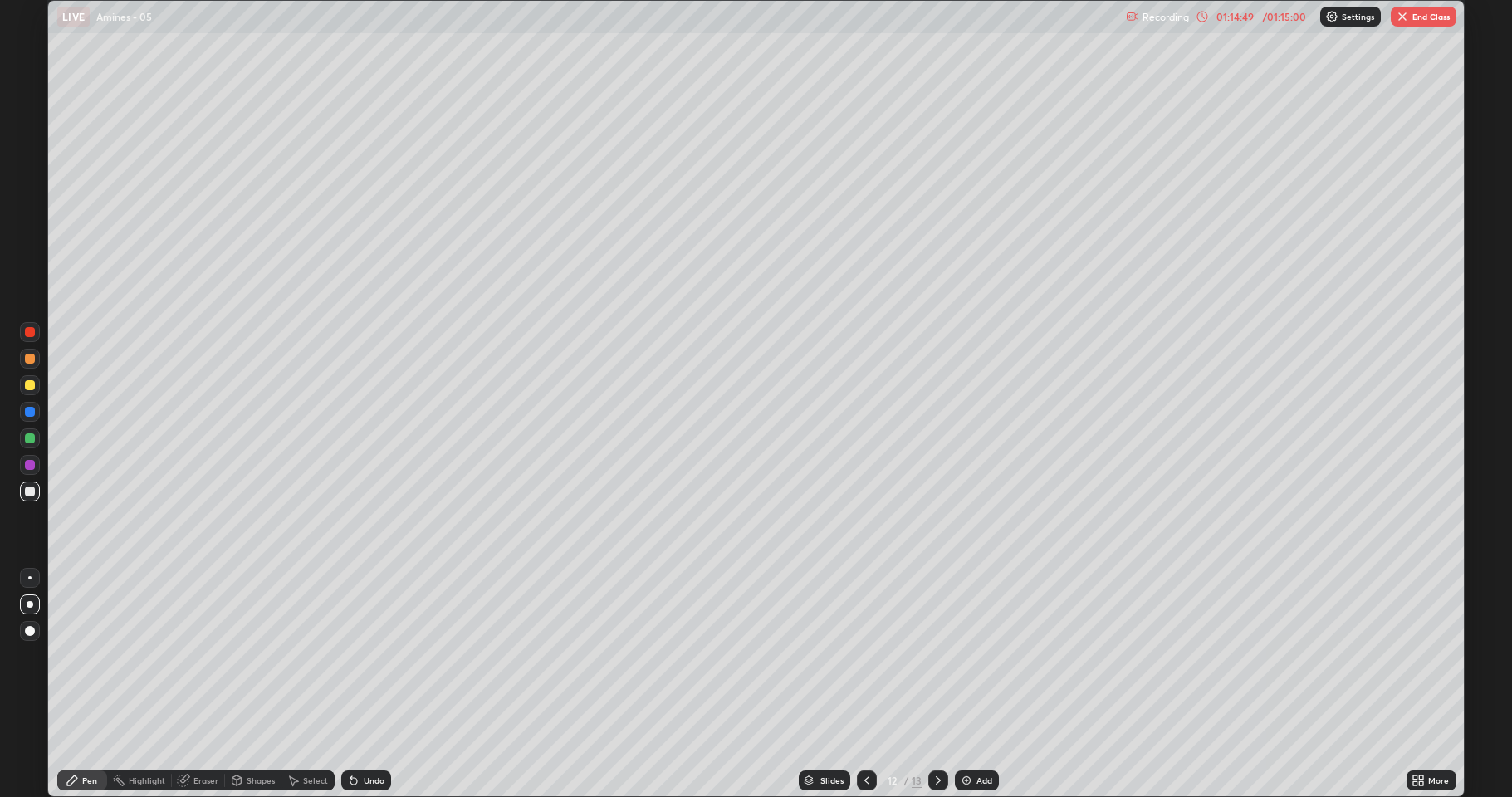
click at [969, 655] on img at bounding box center [967, 780] width 13 height 13
click at [1420, 17] on button "End Class" at bounding box center [1423, 17] width 66 height 20
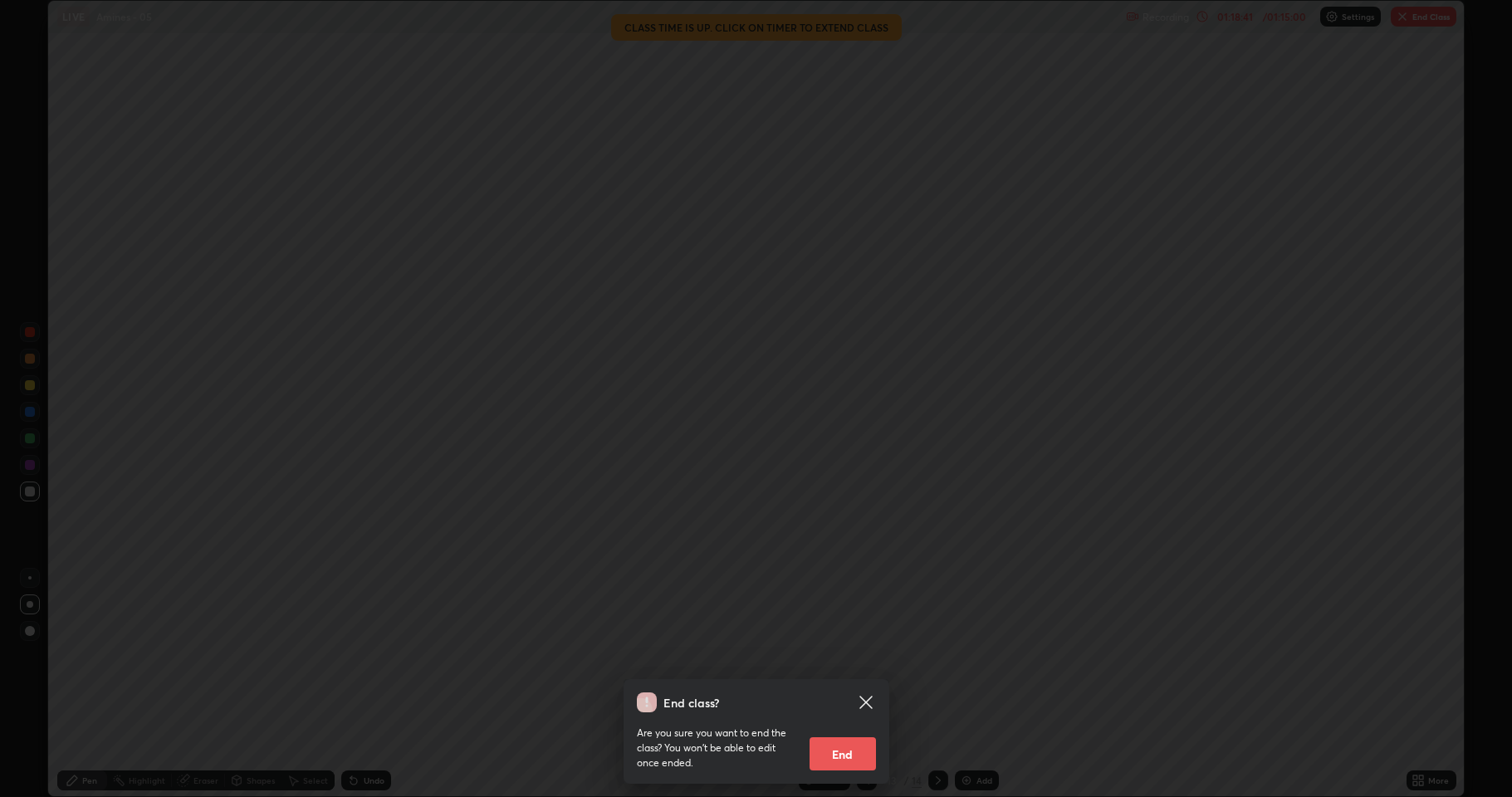
click at [830, 655] on button "End" at bounding box center [843, 753] width 67 height 33
